Goal: Information Seeking & Learning: Check status

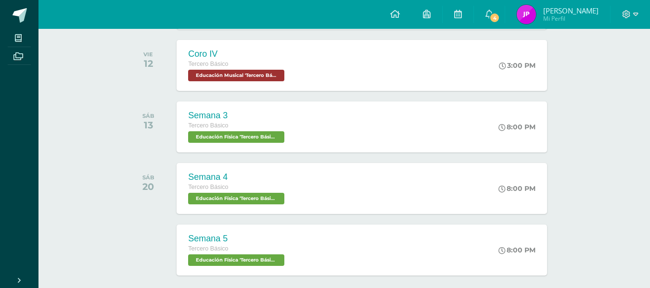
scroll to position [321, 0]
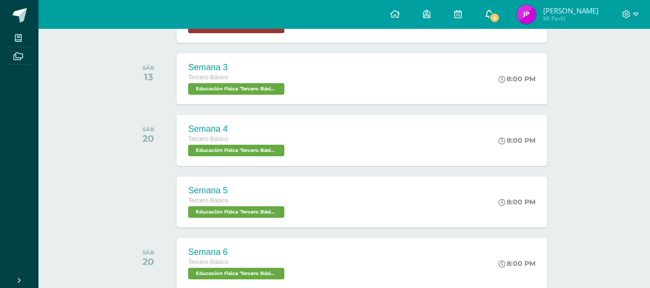
click at [501, 16] on link "4" at bounding box center [489, 14] width 31 height 29
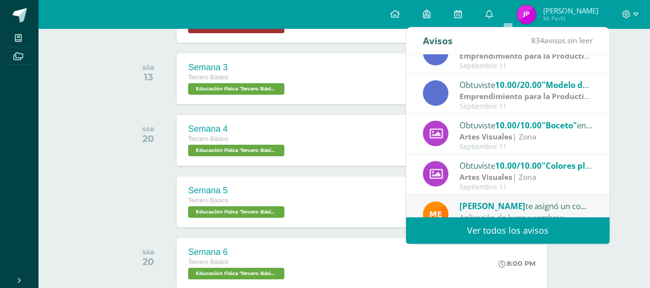
scroll to position [160, 0]
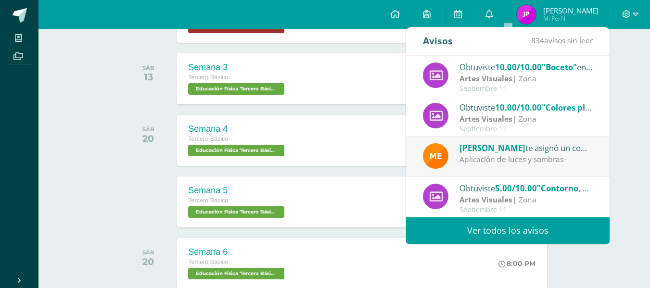
click at [503, 225] on link "Ver todos los avisos" at bounding box center [507, 230] width 203 height 26
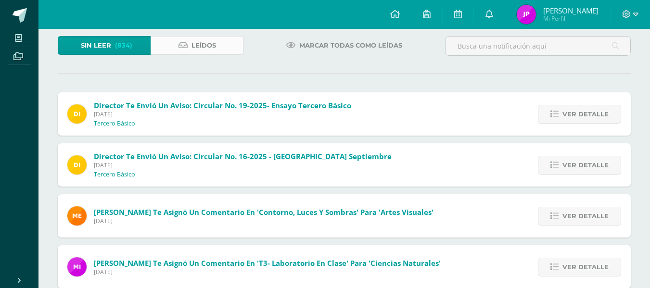
scroll to position [57, 0]
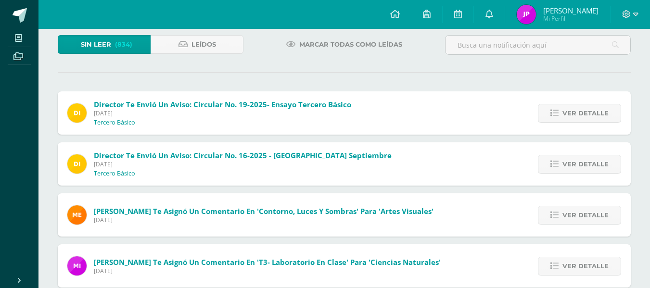
click at [533, 105] on div "Ver detalle" at bounding box center [576, 112] width 107 height 43
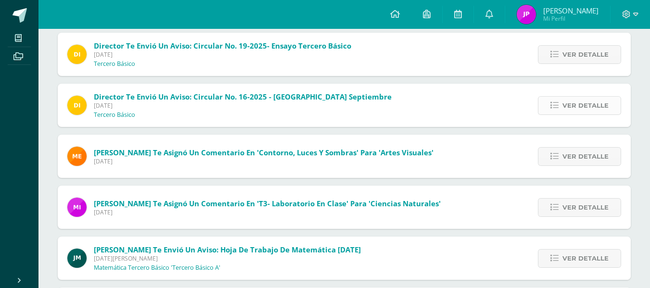
scroll to position [119, 0]
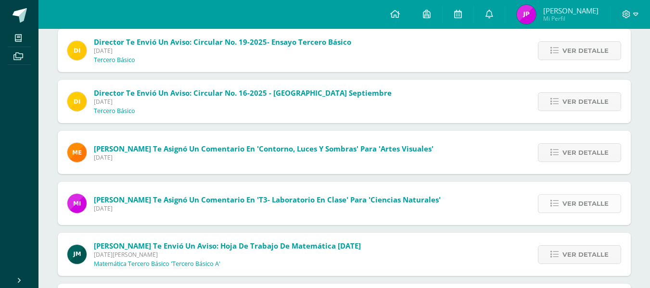
click at [594, 198] on span "Ver detalle" at bounding box center [585, 204] width 46 height 18
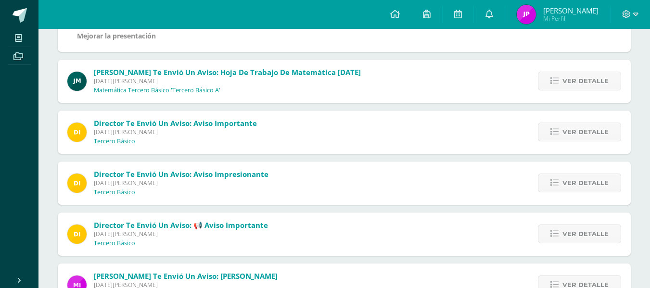
scroll to position [341, 0]
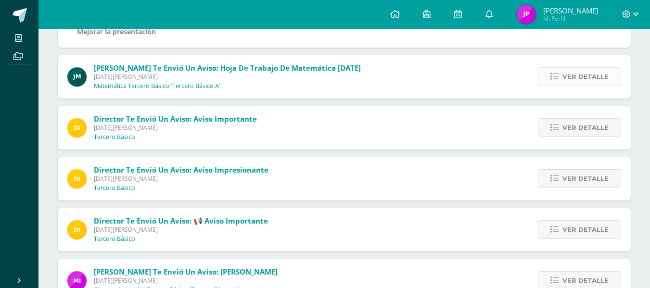
click at [547, 73] on link "Ver detalle" at bounding box center [579, 76] width 83 height 19
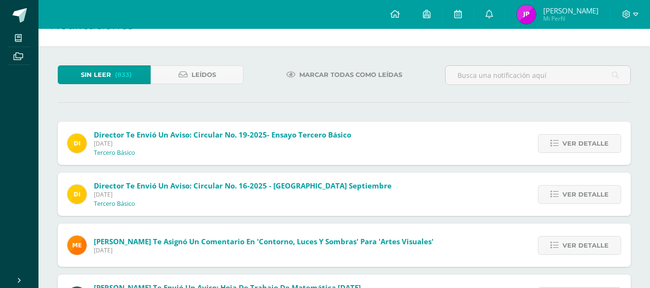
scroll to position [0, 0]
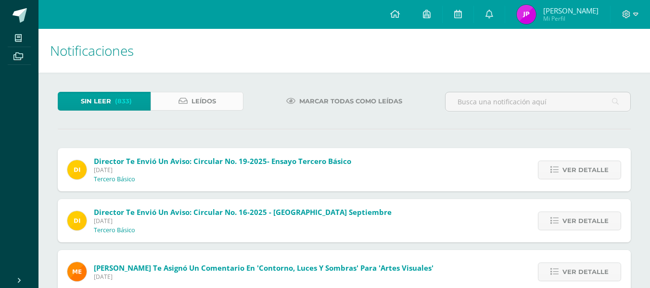
click at [237, 100] on link "Leídos" at bounding box center [196, 101] width 93 height 19
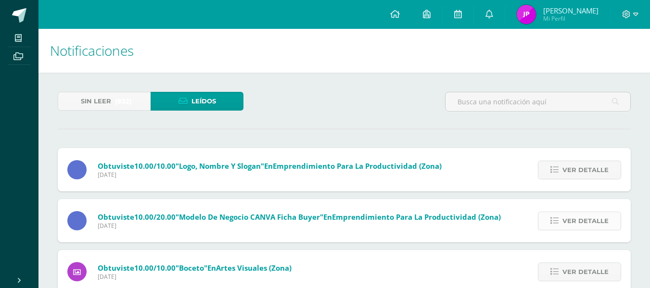
click at [561, 222] on link "Ver detalle" at bounding box center [579, 221] width 83 height 19
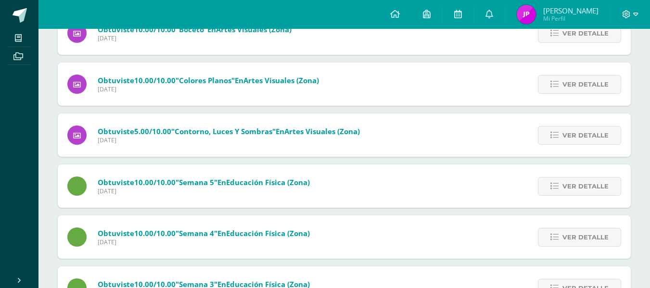
scroll to position [271, 0]
click at [570, 9] on span "[PERSON_NAME]" at bounding box center [570, 11] width 55 height 10
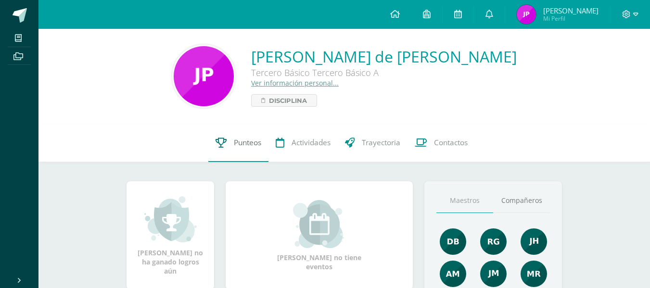
click at [219, 134] on link "Punteos" at bounding box center [238, 143] width 60 height 38
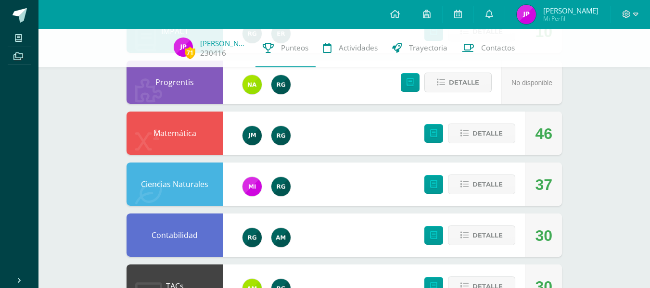
scroll to position [142, 0]
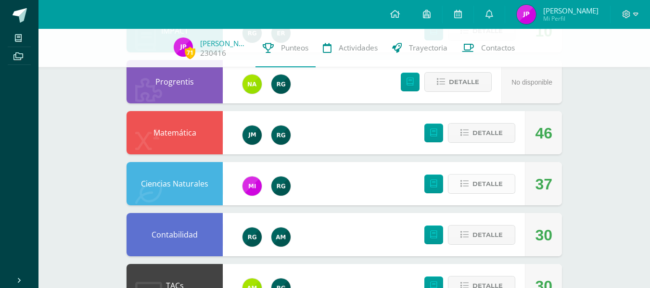
click at [481, 182] on span "Detalle" at bounding box center [487, 184] width 30 height 18
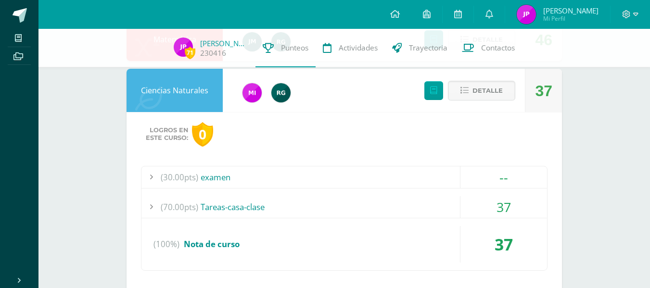
scroll to position [236, 0]
click at [323, 202] on div "(70.00pts) Tareas-casa-clase" at bounding box center [343, 207] width 405 height 22
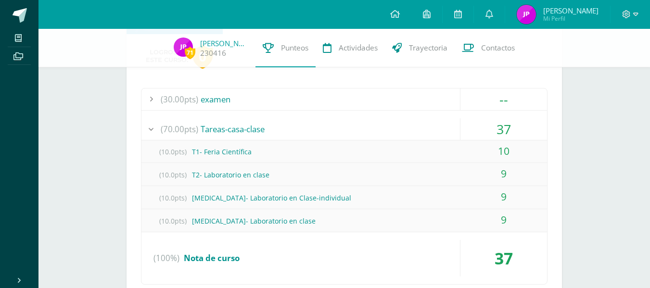
scroll to position [313, 0]
